Goal: Find specific page/section: Find specific page/section

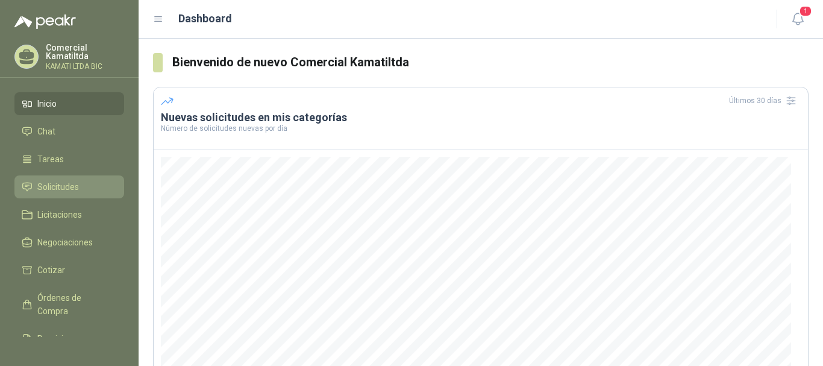
click at [75, 181] on span "Solicitudes" at bounding box center [58, 186] width 42 height 13
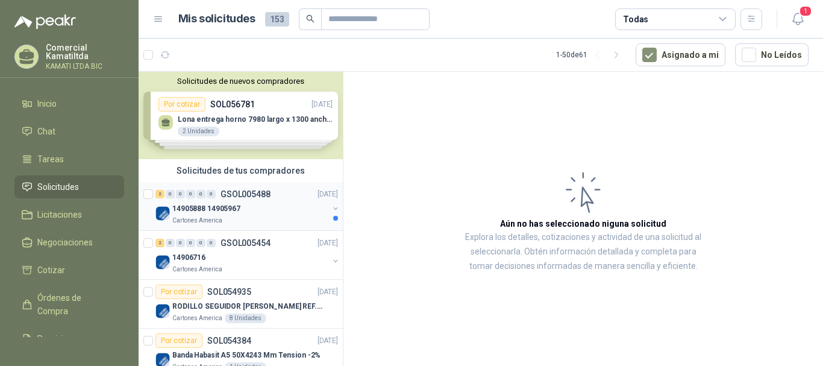
click at [236, 209] on p "14905888 14905967" at bounding box center [206, 208] width 68 height 11
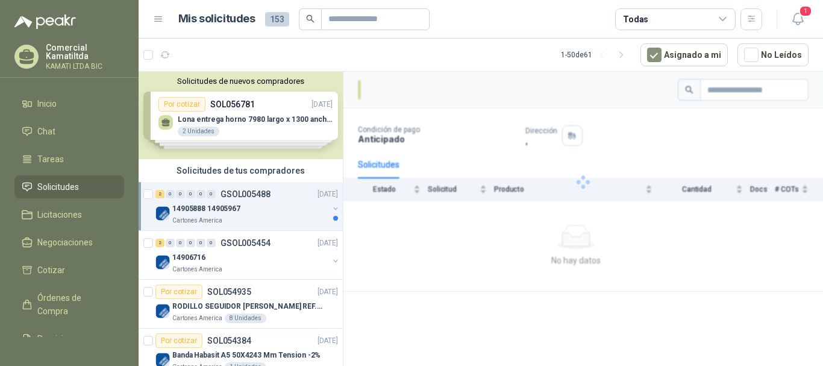
click at [282, 207] on div "14905888 14905967" at bounding box center [250, 208] width 156 height 14
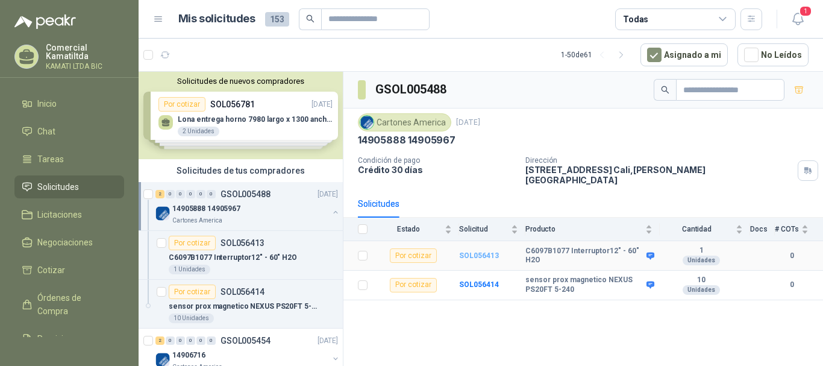
click at [482, 251] on b "SOL056413" at bounding box center [479, 255] width 40 height 8
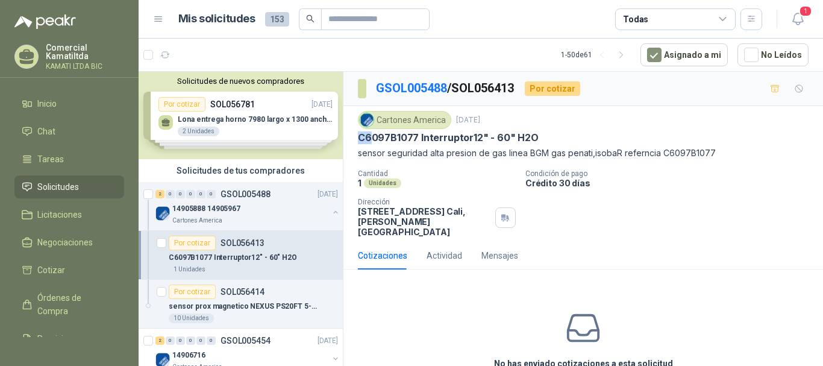
drag, startPoint x: 356, startPoint y: 136, endPoint x: 398, endPoint y: 140, distance: 42.3
click at [394, 139] on div "Cartones America [DATE] C6097B1077 Interruptor12" - 60" H2O sensor seguridad al…" at bounding box center [582, 174] width 479 height 136
click at [415, 142] on p "C6097B1077 Interruptor12" - 60" H2O" at bounding box center [448, 137] width 181 height 13
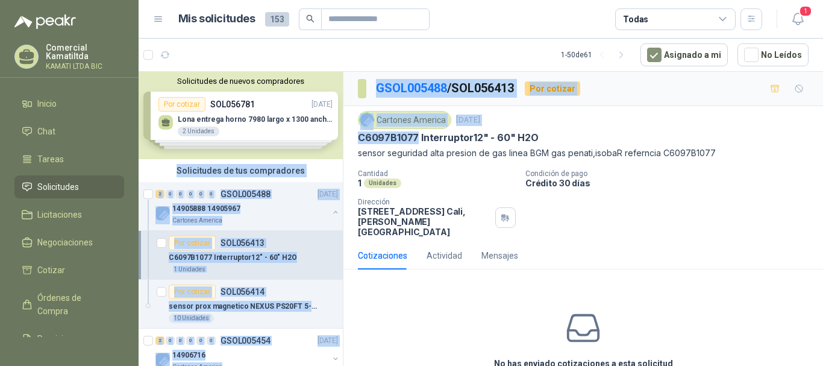
drag, startPoint x: 417, startPoint y: 140, endPoint x: 332, endPoint y: 140, distance: 84.3
click at [332, 140] on div "Solicitudes de nuevos compradores Por cotizar SOL056781 [DATE] [PERSON_NAME] en…" at bounding box center [481, 220] width 684 height 299
click at [368, 143] on p "C6097B1077 Interruptor12" - 60" H2O" at bounding box center [448, 137] width 181 height 13
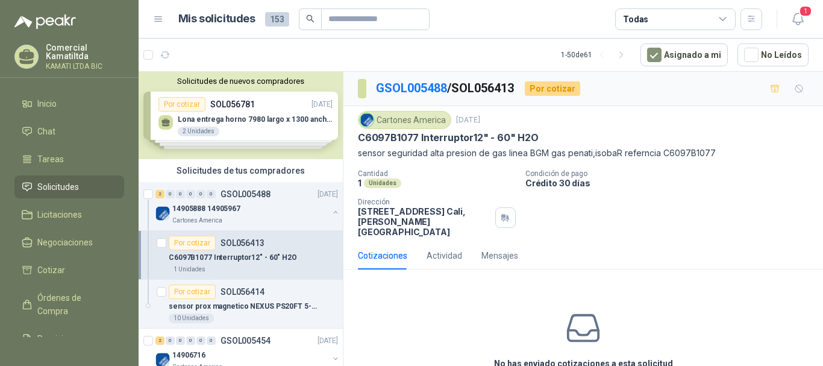
click at [356, 141] on div "Cartones America [DATE] C6097B1077 Interruptor12" - 60" H2O sensor seguridad al…" at bounding box center [582, 174] width 479 height 136
drag, startPoint x: 359, startPoint y: 140, endPoint x: 416, endPoint y: 137, distance: 56.7
click at [416, 137] on p "C6097B1077 Interruptor12" - 60" H2O" at bounding box center [448, 137] width 181 height 13
copy p "C6097B1077"
click at [451, 142] on p "C6097B1077 Interruptor12" - 60" H2O" at bounding box center [448, 137] width 181 height 13
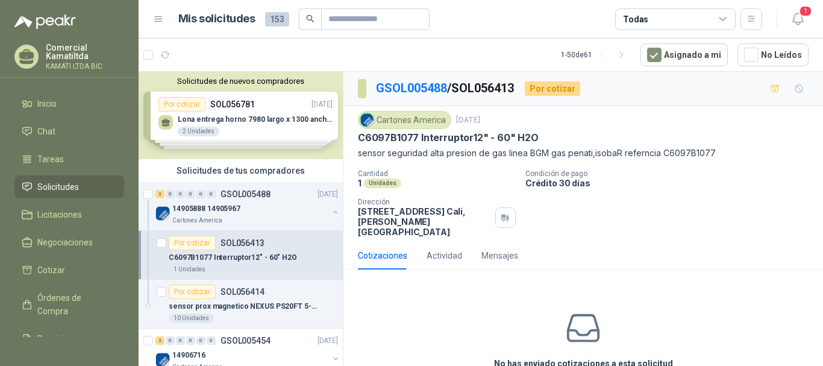
scroll to position [120, 0]
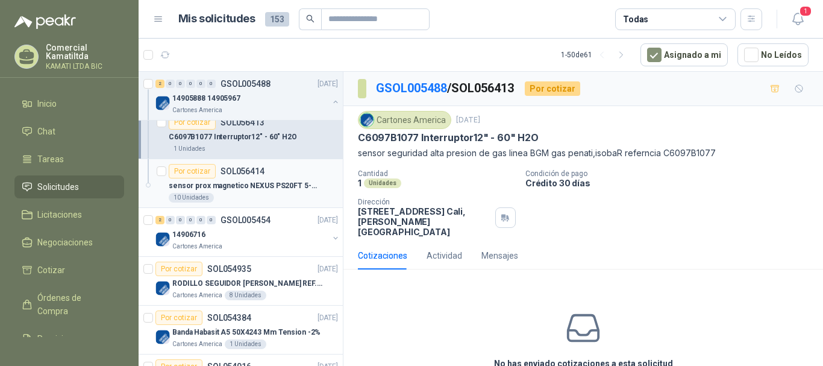
click at [272, 186] on p "sensor prox magnetico NEXUS PS20FT 5-240" at bounding box center [244, 185] width 150 height 11
